Goal: Information Seeking & Learning: Check status

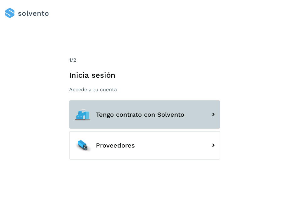
click at [214, 119] on icon at bounding box center [213, 114] width 10 height 10
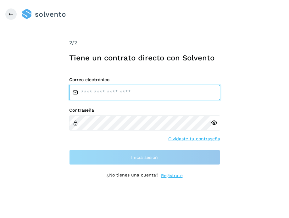
click at [128, 92] on input "email" at bounding box center [144, 92] width 151 height 15
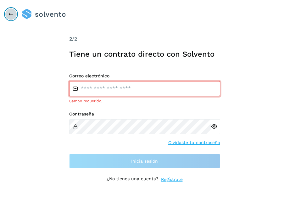
click at [10, 15] on icon at bounding box center [10, 14] width 5 height 5
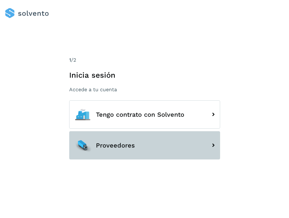
click at [110, 140] on button "Proveedores" at bounding box center [144, 145] width 151 height 28
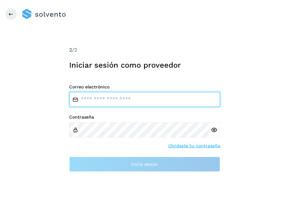
click at [152, 106] on input "email" at bounding box center [144, 99] width 151 height 15
type input "**********"
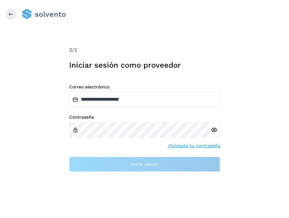
click at [215, 130] on div at bounding box center [215, 129] width 9 height 15
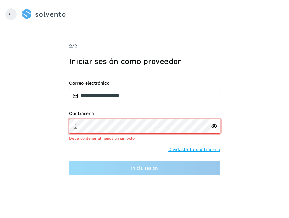
click at [214, 127] on icon at bounding box center [214, 126] width 7 height 7
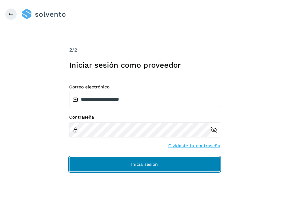
click at [125, 157] on button "Inicia sesión" at bounding box center [144, 164] width 151 height 15
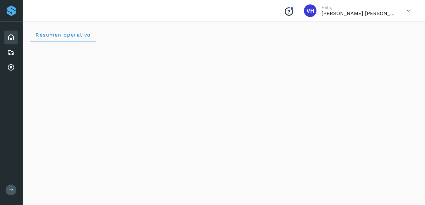
click at [289, 10] on icon at bounding box center [408, 10] width 13 height 13
click at [248, 36] on div at bounding box center [212, 102] width 425 height 205
click at [14, 52] on icon at bounding box center [11, 53] width 8 height 8
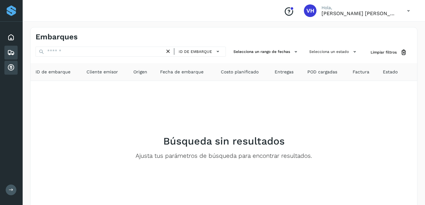
click at [15, 67] on div "Cuentas por cobrar" at bounding box center [10, 68] width 13 height 14
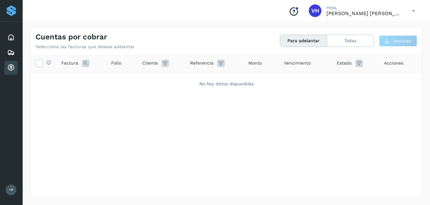
click at [165, 64] on icon at bounding box center [165, 63] width 8 height 8
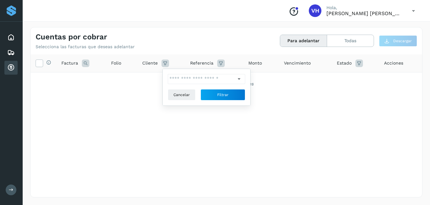
click at [236, 77] on icon at bounding box center [239, 79] width 7 height 7
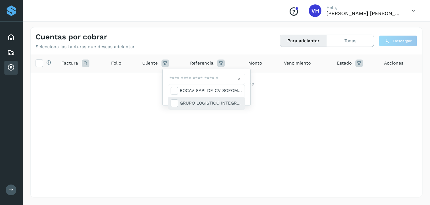
click at [219, 102] on div "GRUPO LOGISTICO INTEGRAL SA DE CV" at bounding box center [211, 102] width 62 height 7
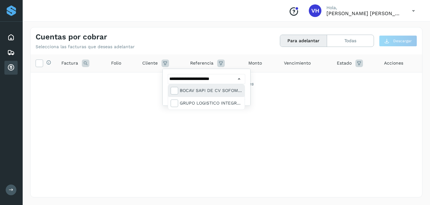
click at [206, 91] on div "BOCAV SAPI DE CV SOFOM ENR" at bounding box center [211, 90] width 62 height 7
type input "**********"
click at [288, 105] on div at bounding box center [215, 102] width 430 height 205
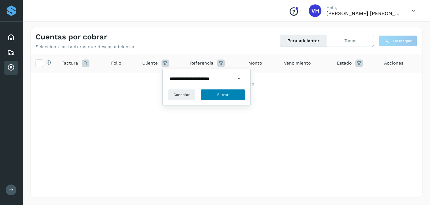
click at [226, 100] on button "Filtrar" at bounding box center [222, 94] width 45 height 11
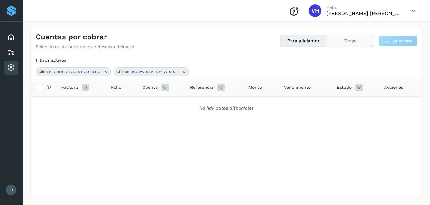
click at [289, 41] on button "Todas" at bounding box center [350, 41] width 47 height 12
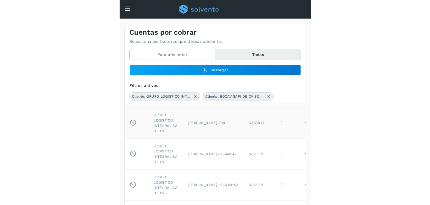
scroll to position [13, 0]
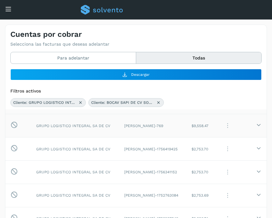
click at [256, 124] on icon at bounding box center [258, 124] width 5 height 5
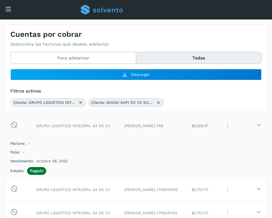
click at [256, 127] on icon at bounding box center [258, 124] width 5 height 5
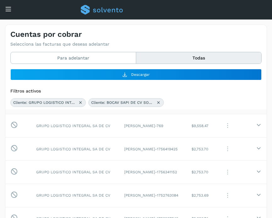
click at [236, 99] on div "Cliente: GRUPO LOGISTICO INTEGRAL SA DE CV Cliente: BOCAV SAPI DE CV SOFOM ENR" at bounding box center [135, 102] width 251 height 9
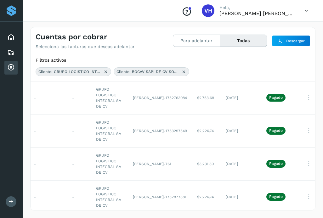
scroll to position [108, 27]
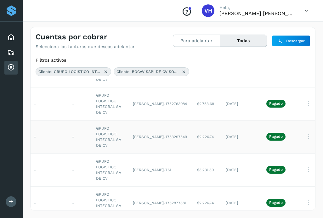
drag, startPoint x: 227, startPoint y: 108, endPoint x: 224, endPoint y: 121, distance: 12.5
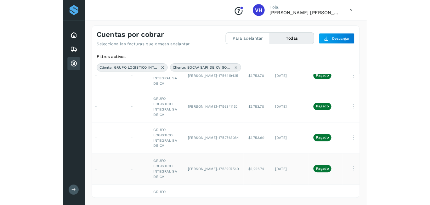
scroll to position [64, 27]
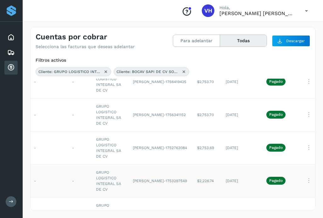
click at [224, 121] on td "[DATE]" at bounding box center [241, 114] width 41 height 33
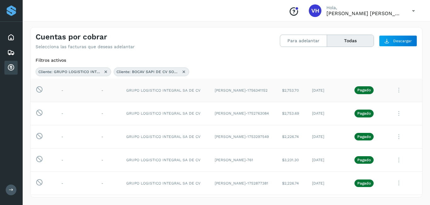
scroll to position [49, 0]
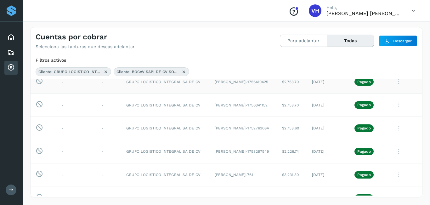
click at [289, 82] on icon at bounding box center [398, 81] width 13 height 13
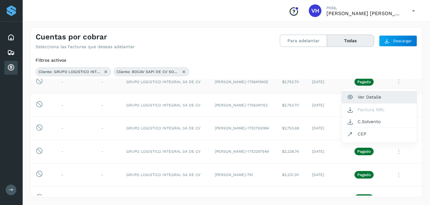
click at [289, 99] on button "Ver Detalle" at bounding box center [379, 97] width 75 height 12
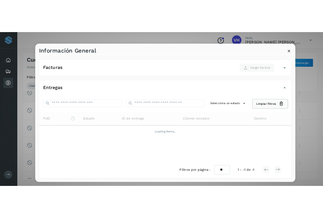
scroll to position [0, 0]
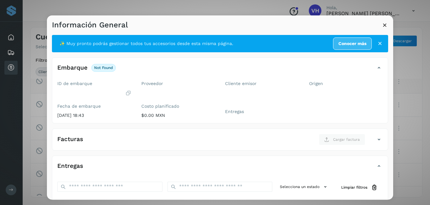
click at [289, 24] on icon at bounding box center [384, 25] width 7 height 7
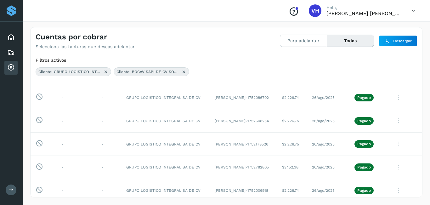
scroll to position [183, 0]
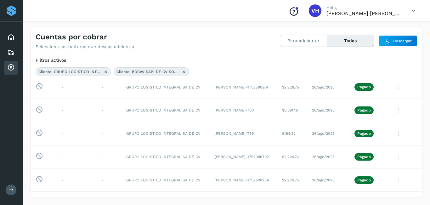
click at [289, 66] on div "Filtros activos Cliente: GRUPO LOGISTICO INTEGRAL SA DE CV Cliente: BOCAV SAPI …" at bounding box center [226, 66] width 391 height 24
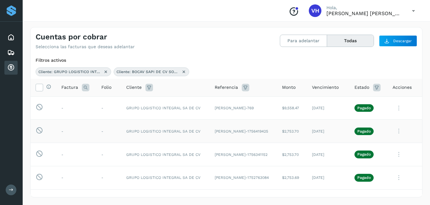
click at [247, 87] on icon at bounding box center [246, 88] width 8 height 8
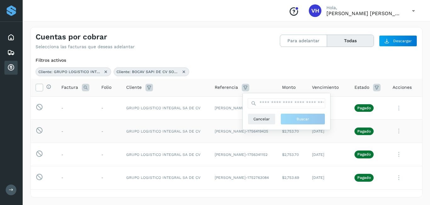
click at [255, 61] on div "Filtros activos" at bounding box center [226, 60] width 381 height 7
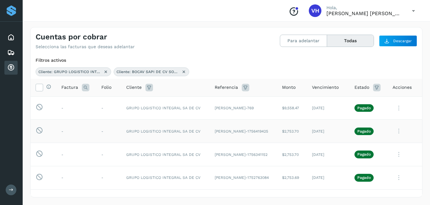
click at [249, 68] on div "Cliente: GRUPO LOGISTICO INTEGRAL SA DE CV Cliente: BOCAV SAPI DE CV SOFOM ENR" at bounding box center [226, 71] width 381 height 9
click at [240, 59] on div "Filtros activos" at bounding box center [226, 60] width 381 height 7
click at [108, 70] on icon at bounding box center [105, 71] width 5 height 5
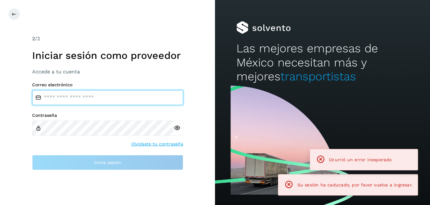
type input "**********"
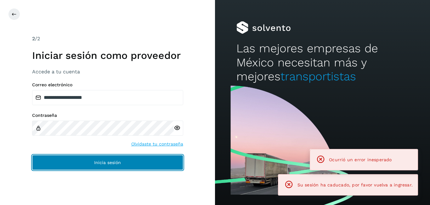
click at [124, 160] on button "Inicia sesión" at bounding box center [107, 162] width 151 height 15
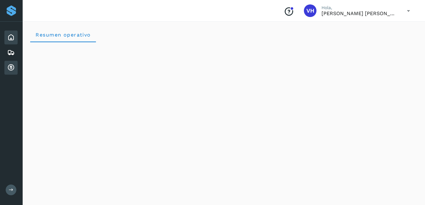
click at [11, 67] on icon at bounding box center [11, 68] width 8 height 8
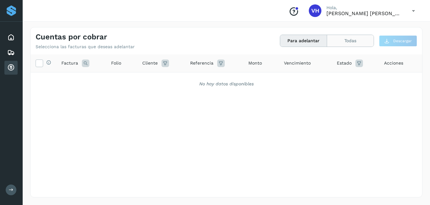
click at [289, 40] on button "Todas" at bounding box center [350, 41] width 47 height 12
